Goal: Obtain resource: Obtain resource

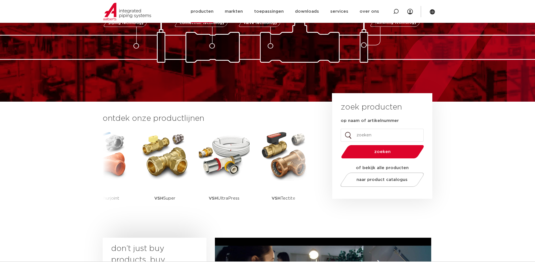
click at [214, 11] on link "producten" at bounding box center [202, 11] width 23 height 23
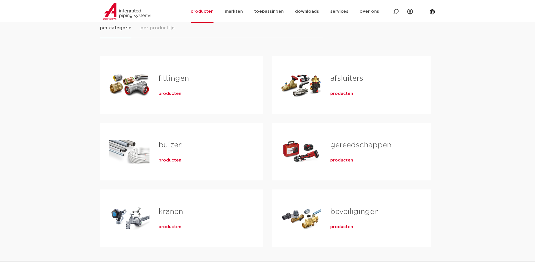
scroll to position [56, 0]
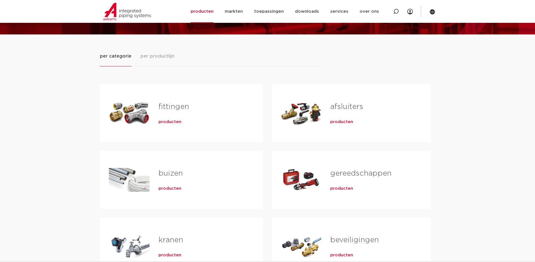
click at [149, 53] on span "per productlijn" at bounding box center [157, 56] width 34 height 7
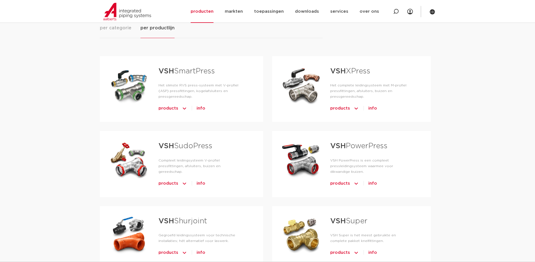
scroll to position [113, 0]
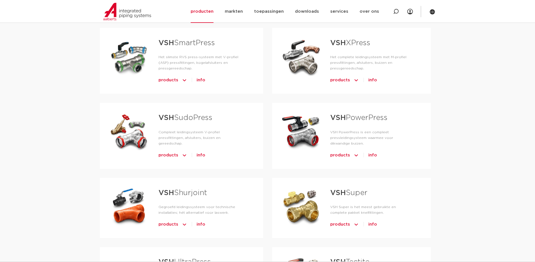
click at [193, 189] on link "VSH Shurjoint" at bounding box center [183, 192] width 49 height 7
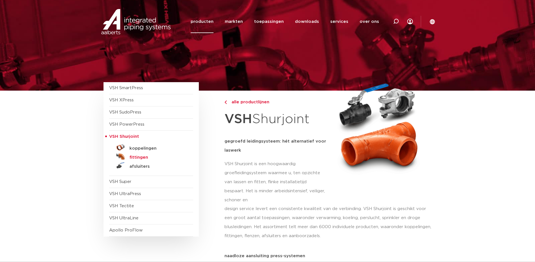
click at [133, 157] on h5 "fittingen" at bounding box center [157, 157] width 56 height 5
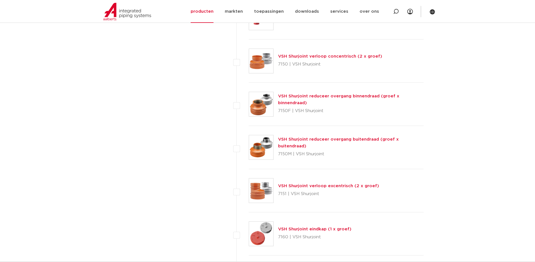
scroll to position [959, 0]
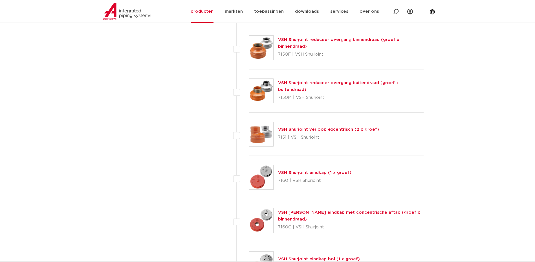
click at [318, 85] on link "VSH Shurjoint reduceer overgang buitendraad (groef x buitendraad)" at bounding box center [338, 86] width 121 height 11
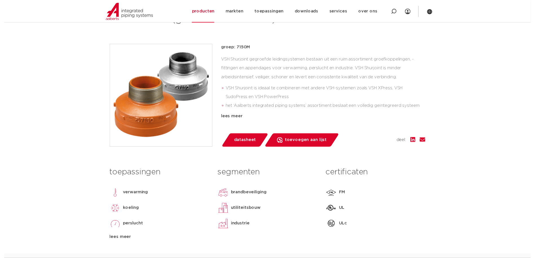
scroll to position [169, 0]
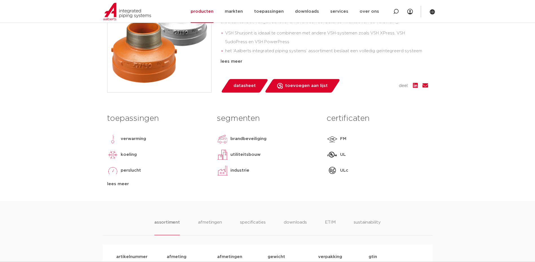
click at [245, 89] on span "datasheet" at bounding box center [245, 85] width 22 height 9
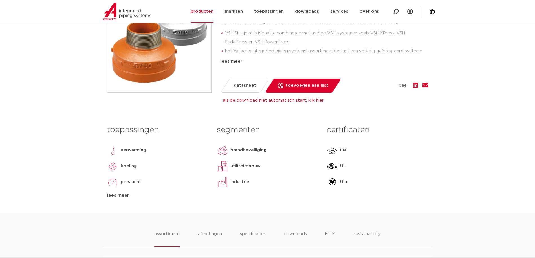
scroll to position [113, 0]
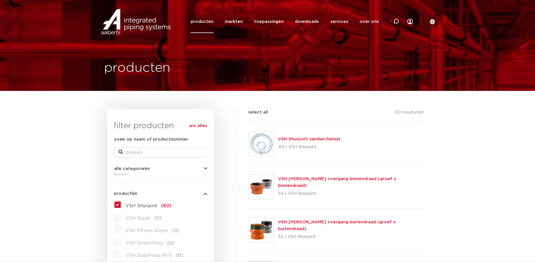
scroll to position [28, 0]
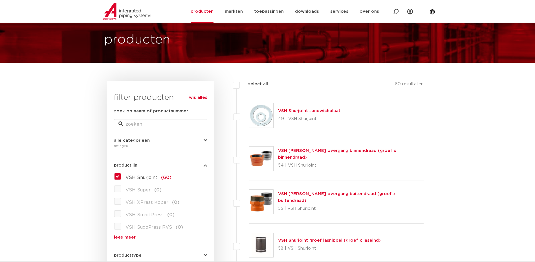
click at [341, 198] on link "VSH [PERSON_NAME] overgang buitendraad (groef x buitendraad)" at bounding box center [337, 197] width 118 height 11
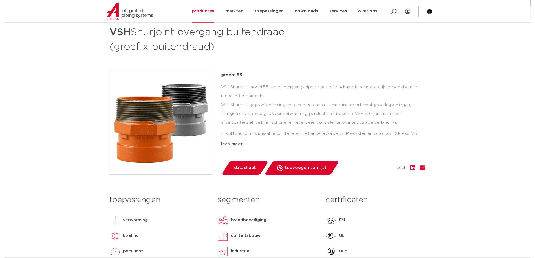
scroll to position [113, 0]
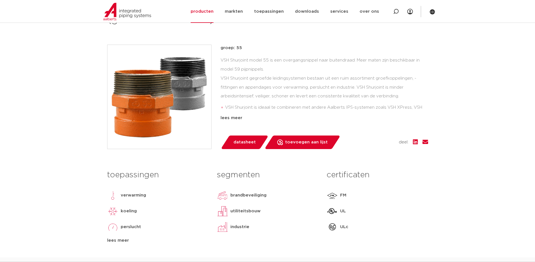
click at [239, 145] on span "datasheet" at bounding box center [245, 142] width 22 height 9
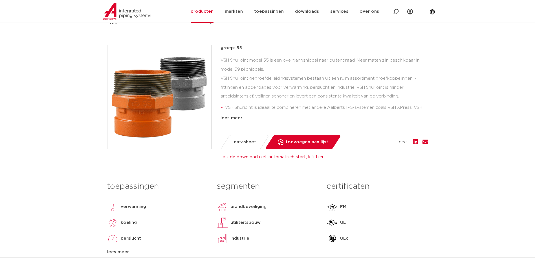
scroll to position [0, 0]
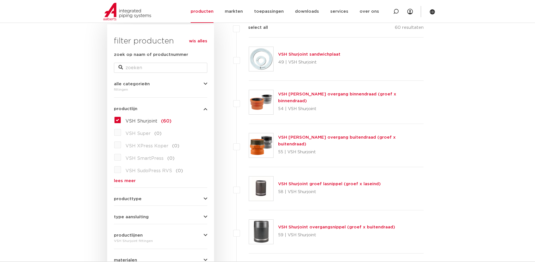
scroll to position [141, 0]
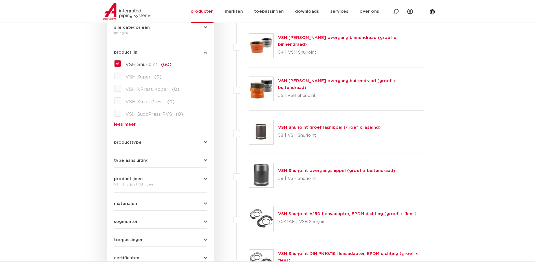
click at [323, 170] on link "VSH Shurjoint overgangsnippel (groef x buitendraad)" at bounding box center [336, 170] width 117 height 4
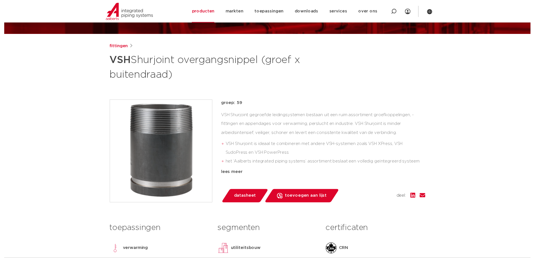
scroll to position [113, 0]
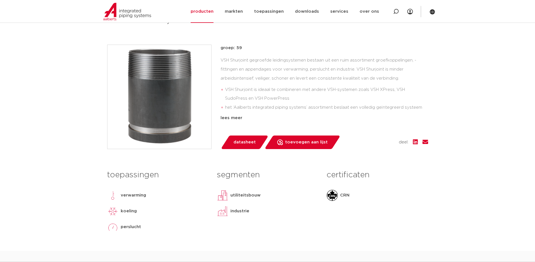
click at [248, 145] on span "datasheet" at bounding box center [245, 142] width 22 height 9
